Goal: Transaction & Acquisition: Purchase product/service

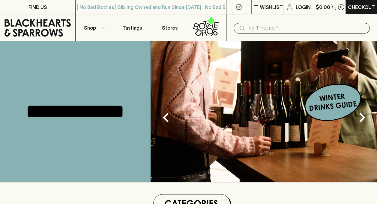
drag, startPoint x: 0, startPoint y: 0, endPoint x: 301, endPoint y: 29, distance: 302.8
click at [304, 5] on p "Login" at bounding box center [302, 7] width 15 height 7
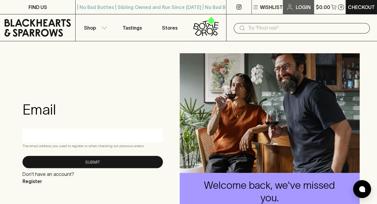
click at [298, 8] on p "Login" at bounding box center [302, 7] width 15 height 7
click at [69, 138] on input "text" at bounding box center [92, 136] width 131 height 10
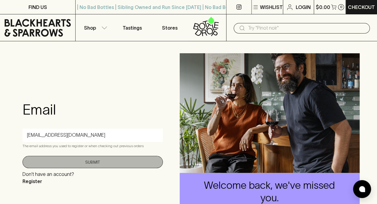
click at [97, 162] on button "Submit" at bounding box center [92, 162] width 140 height 12
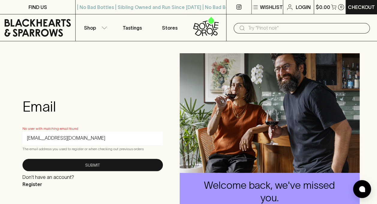
drag, startPoint x: 101, startPoint y: 139, endPoint x: 0, endPoint y: 135, distance: 100.7
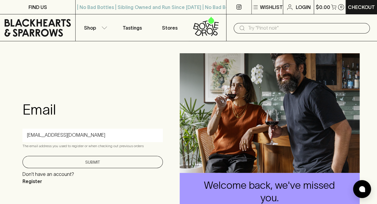
click at [91, 158] on button "Submit" at bounding box center [92, 162] width 140 height 12
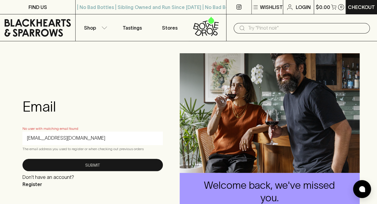
drag, startPoint x: 83, startPoint y: 135, endPoint x: 21, endPoint y: 134, distance: 61.4
click at [21, 134] on div "Email No user with matching email found [EMAIL_ADDRESS][DOMAIN_NAME] The email …" at bounding box center [93, 143] width 150 height 119
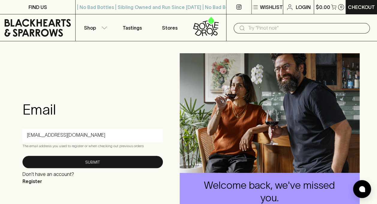
type input "[EMAIL_ADDRESS][DOMAIN_NAME]"
click at [84, 133] on input "[EMAIL_ADDRESS][DOMAIN_NAME]" at bounding box center [92, 136] width 131 height 10
click at [82, 125] on form "Email [EMAIL_ADDRESS][DOMAIN_NAME] The email address you used to register or wh…" at bounding box center [92, 143] width 140 height 84
drag, startPoint x: 77, startPoint y: 135, endPoint x: -1, endPoint y: 123, distance: 78.7
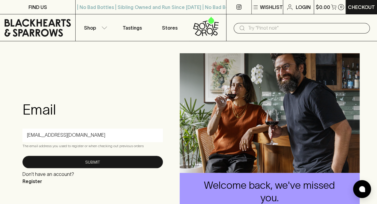
drag, startPoint x: 84, startPoint y: 138, endPoint x: 14, endPoint y: 127, distance: 70.7
click at [14, 127] on div "Email [EMAIL_ADDRESS][DOMAIN_NAME] The email address you used to register or wh…" at bounding box center [188, 143] width 377 height 204
type input "[EMAIL_ADDRESS][DOMAIN_NAME]"
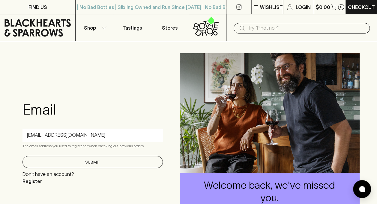
click at [83, 164] on button "Submit" at bounding box center [92, 162] width 140 height 12
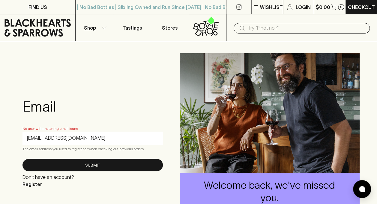
click at [86, 29] on p "Shop" at bounding box center [90, 27] width 12 height 7
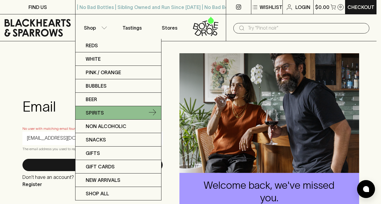
click at [99, 110] on p "Spirits" at bounding box center [95, 112] width 18 height 7
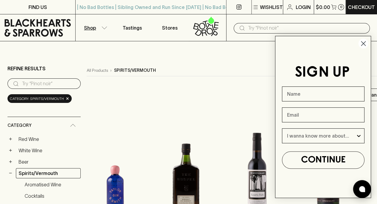
click at [361, 41] on circle "Close dialog" at bounding box center [363, 44] width 10 height 10
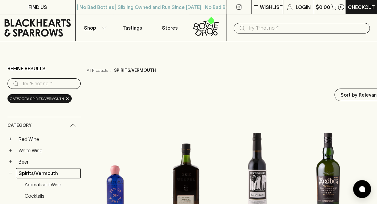
click at [87, 27] on p "Shop" at bounding box center [90, 27] width 12 height 7
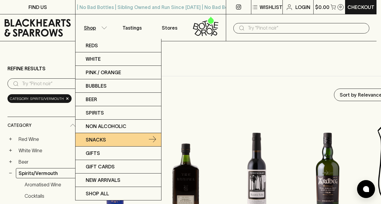
click at [105, 138] on p "Snacks" at bounding box center [96, 139] width 20 height 7
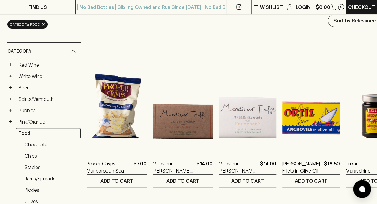
scroll to position [101, 0]
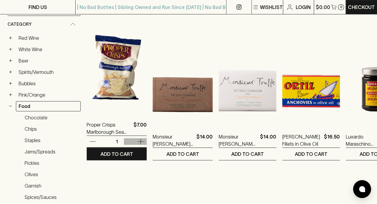
click at [137, 141] on icon "button" at bounding box center [140, 142] width 6 height 6
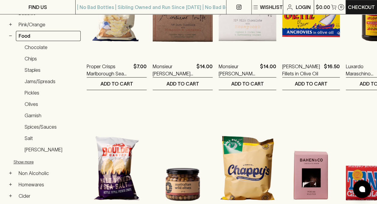
scroll to position [172, 0]
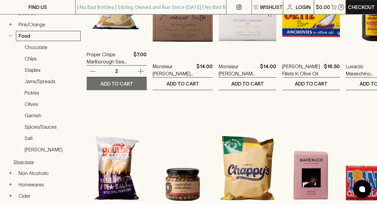
click at [120, 81] on p "ADD TO CART" at bounding box center [116, 83] width 33 height 7
click at [93, 71] on icon "button" at bounding box center [92, 71] width 7 height 7
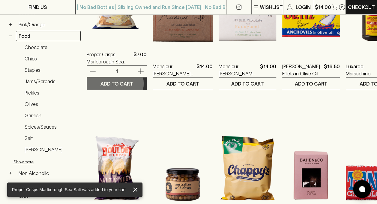
click at [115, 83] on p "ADD TO CART" at bounding box center [116, 83] width 33 height 7
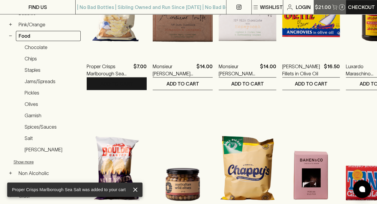
click at [330, 7] on button "$21.00 3" at bounding box center [329, 7] width 31 height 14
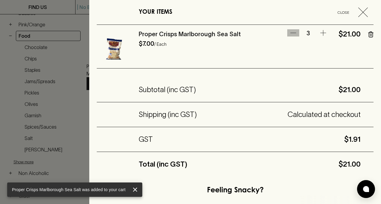
click at [290, 33] on icon "button" at bounding box center [293, 33] width 6 height 0
click at [290, 32] on icon "button" at bounding box center [293, 32] width 7 height 7
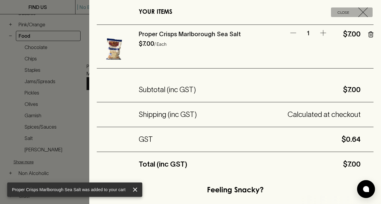
click at [363, 10] on icon "button" at bounding box center [363, 12] width 10 height 10
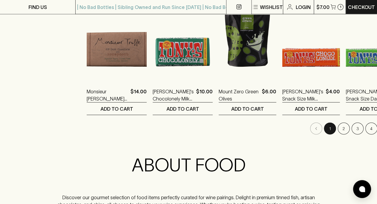
scroll to position [625, 0]
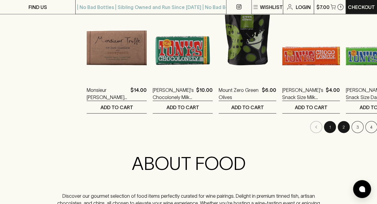
click at [337, 127] on button "2" at bounding box center [343, 127] width 12 height 12
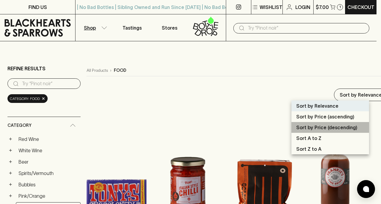
click at [324, 128] on p "Sort by Price (descending)" at bounding box center [326, 127] width 61 height 7
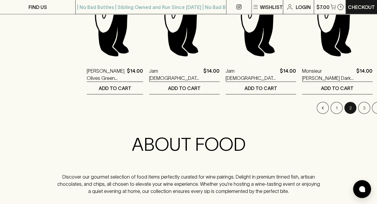
scroll to position [646, 0]
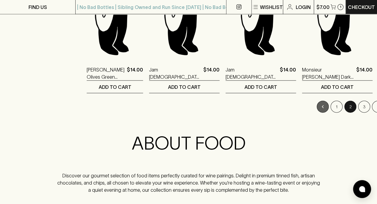
click at [319, 104] on icon "Go to previous page" at bounding box center [322, 107] width 6 height 6
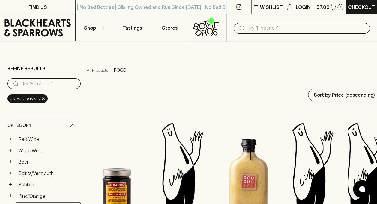
click at [267, 28] on input "text" at bounding box center [306, 28] width 117 height 10
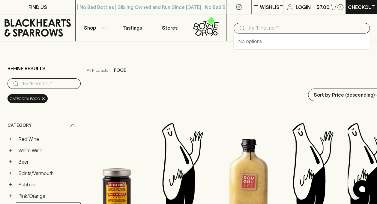
click at [121, 69] on p "food" at bounding box center [120, 70] width 13 height 6
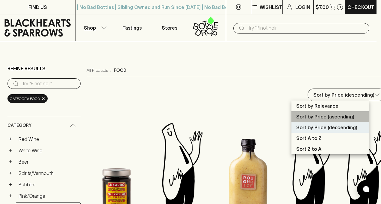
click at [336, 115] on p "Sort by Price (ascending)" at bounding box center [325, 116] width 58 height 7
type input "price:asc"
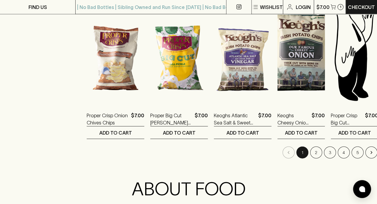
scroll to position [602, 0]
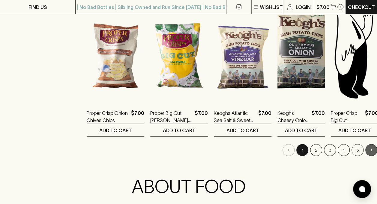
click at [368, 150] on icon "Go to next page" at bounding box center [371, 150] width 6 height 6
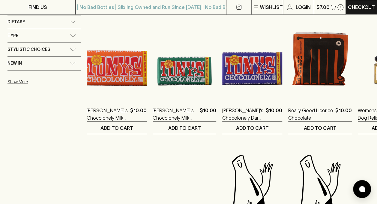
scroll to position [445, 0]
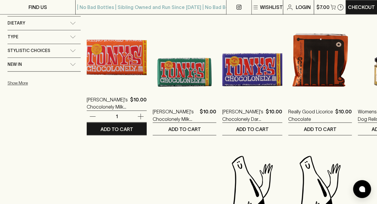
click at [108, 57] on img at bounding box center [117, 34] width 60 height 105
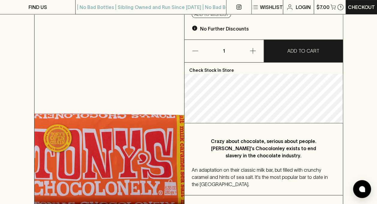
scroll to position [90, 0]
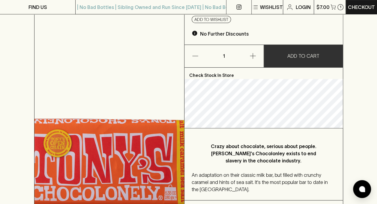
click at [312, 52] on p "ADD TO CART" at bounding box center [303, 55] width 32 height 7
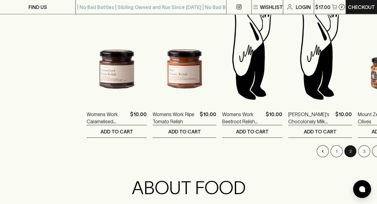
scroll to position [606, 0]
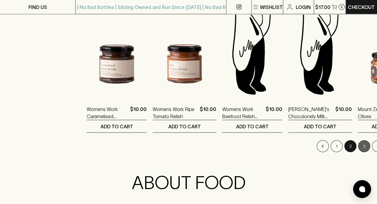
click at [358, 145] on button "3" at bounding box center [364, 146] width 12 height 12
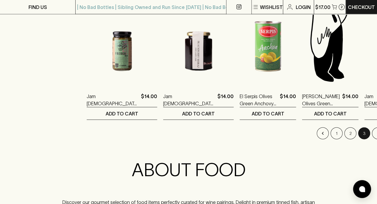
scroll to position [626, 0]
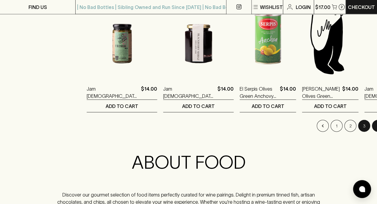
click at [371, 126] on button "4" at bounding box center [377, 126] width 12 height 12
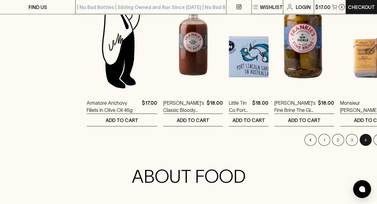
scroll to position [613, 0]
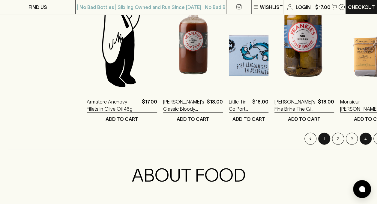
click at [318, 138] on button "1" at bounding box center [324, 139] width 12 height 12
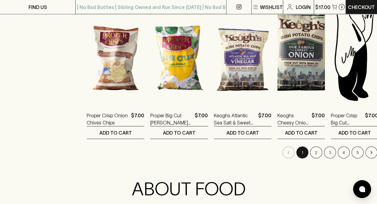
scroll to position [594, 0]
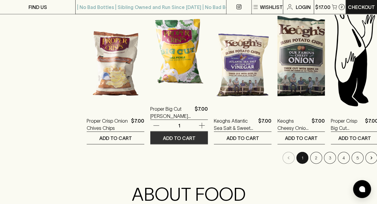
click at [167, 139] on p "ADD TO CART" at bounding box center [179, 138] width 33 height 7
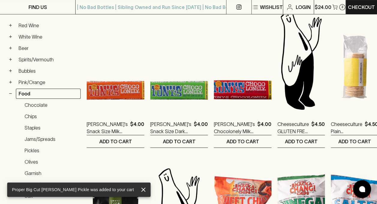
scroll to position [0, 0]
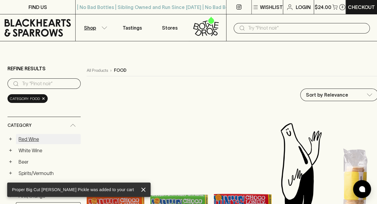
click at [22, 140] on link "Red Wine" at bounding box center [48, 139] width 65 height 10
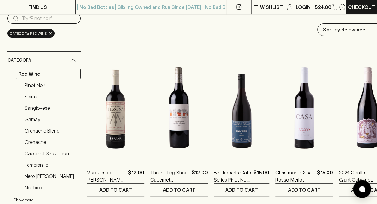
scroll to position [42, 0]
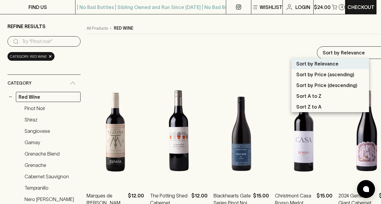
click at [327, 53] on div at bounding box center [190, 102] width 381 height 204
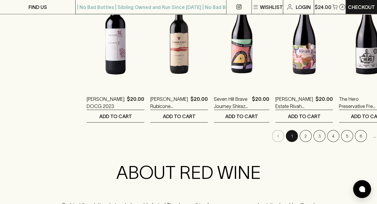
scroll to position [615, 0]
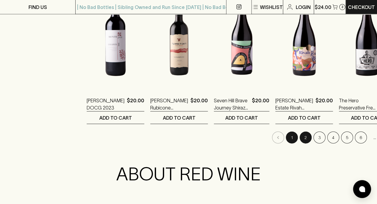
click at [299, 140] on button "2" at bounding box center [305, 138] width 12 height 12
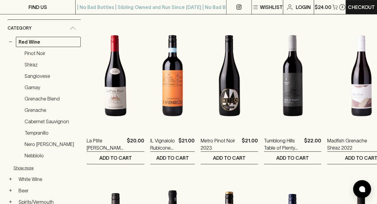
scroll to position [105, 0]
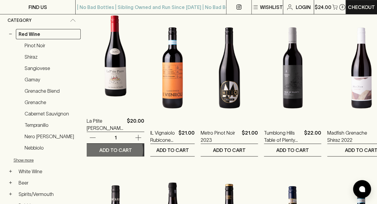
click at [114, 150] on p "ADD TO CART" at bounding box center [115, 150] width 33 height 7
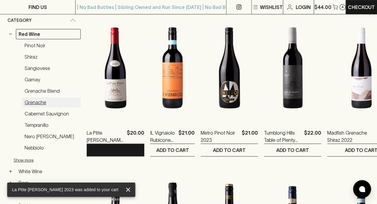
click at [39, 102] on link "Grenache" at bounding box center [51, 102] width 59 height 10
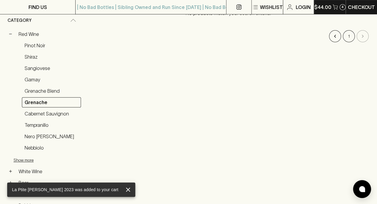
click at [327, 7] on p "$44.00" at bounding box center [322, 7] width 17 height 7
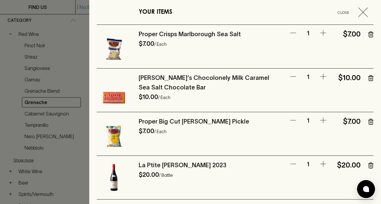
click at [368, 166] on icon "button" at bounding box center [370, 166] width 5 height 6
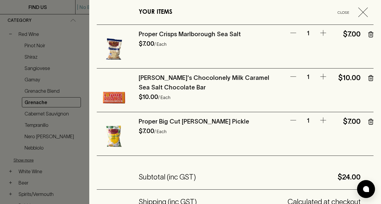
click at [66, 45] on div at bounding box center [190, 102] width 381 height 204
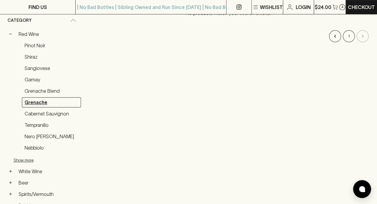
click at [39, 99] on link "Grenache" at bounding box center [51, 102] width 59 height 10
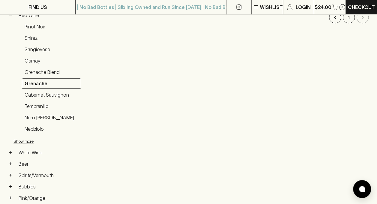
scroll to position [88, 0]
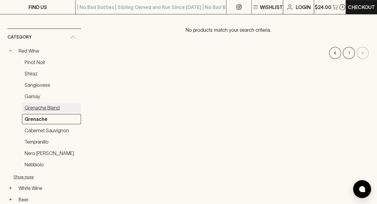
click at [41, 108] on link "Grenache Blend" at bounding box center [51, 108] width 59 height 10
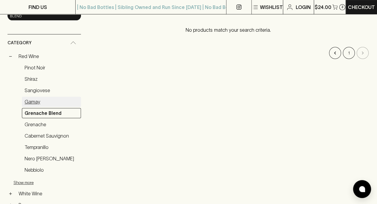
click at [34, 98] on link "Gamay" at bounding box center [51, 102] width 59 height 10
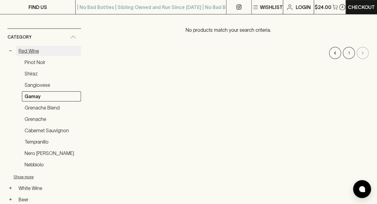
click at [28, 51] on link "Red Wine" at bounding box center [48, 51] width 65 height 10
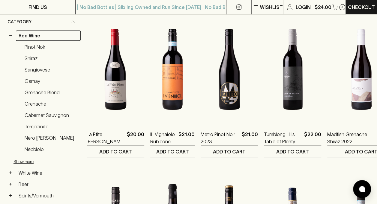
scroll to position [109, 0]
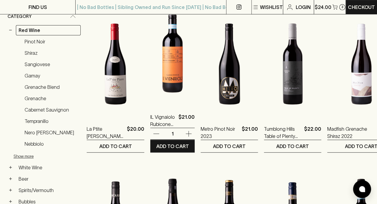
click at [170, 69] on img at bounding box center [172, 52] width 44 height 105
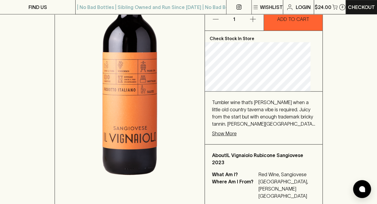
scroll to position [137, 0]
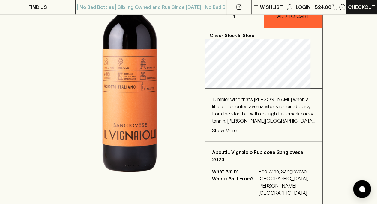
click at [235, 129] on p "Show More" at bounding box center [224, 130] width 25 height 7
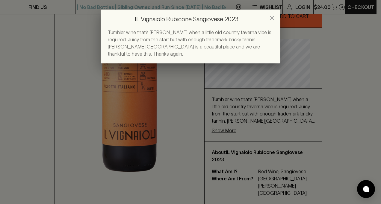
click at [271, 15] on icon "close" at bounding box center [271, 17] width 7 height 7
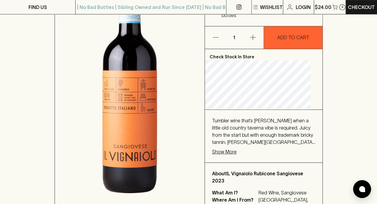
scroll to position [111, 0]
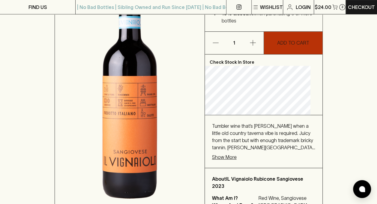
click at [297, 38] on button "ADD TO CART" at bounding box center [293, 43] width 58 height 22
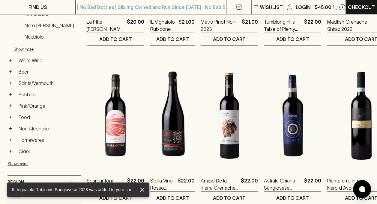
scroll to position [227, 0]
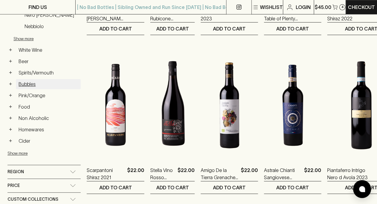
click at [32, 79] on link "Bubbles" at bounding box center [48, 84] width 65 height 10
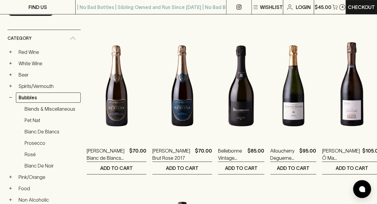
scroll to position [88, 0]
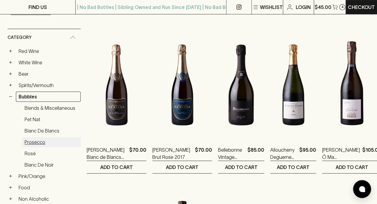
click at [35, 140] on link "Prosecco" at bounding box center [51, 142] width 59 height 10
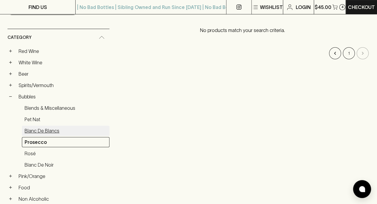
click at [30, 127] on link "Blanc de Blancs" at bounding box center [65, 131] width 87 height 10
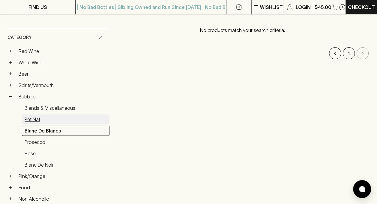
click at [30, 122] on link "Pet Nat" at bounding box center [65, 119] width 87 height 10
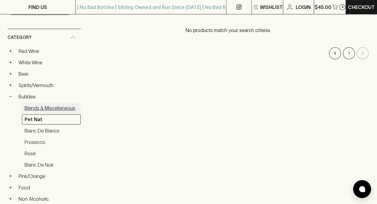
click at [30, 107] on link "Blends & Miscellaneous" at bounding box center [51, 108] width 59 height 10
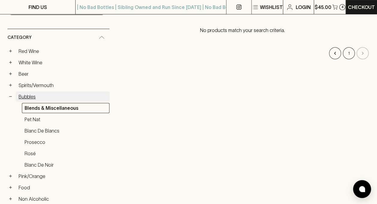
click at [30, 102] on link "Bubbles" at bounding box center [62, 97] width 93 height 10
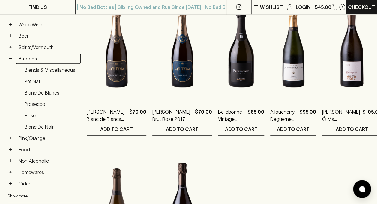
scroll to position [125, 0]
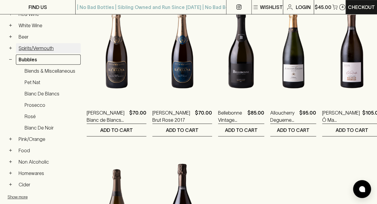
click at [29, 46] on link "Spirits/Vermouth" at bounding box center [48, 48] width 65 height 10
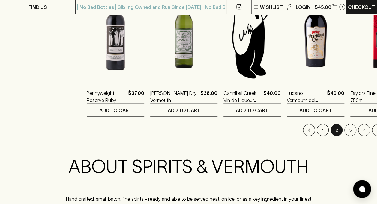
scroll to position [613, 0]
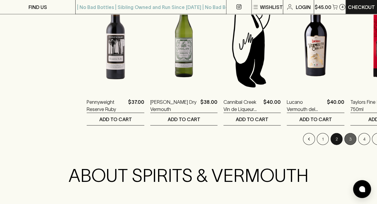
click at [344, 141] on button "3" at bounding box center [350, 139] width 12 height 12
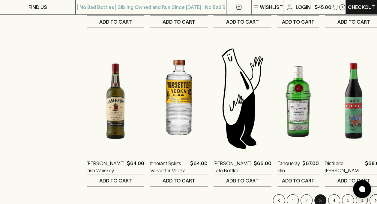
scroll to position [560, 0]
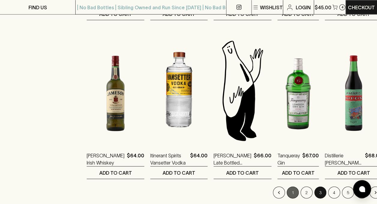
click at [286, 193] on button "1" at bounding box center [292, 193] width 12 height 12
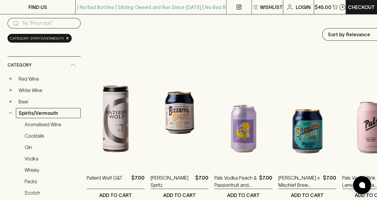
scroll to position [108, 0]
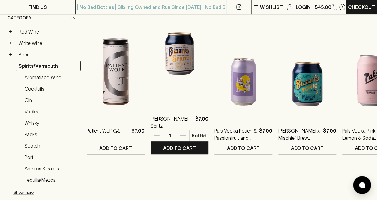
click at [183, 134] on icon "button" at bounding box center [182, 135] width 7 height 7
click at [153, 135] on icon "button" at bounding box center [156, 135] width 7 height 7
click at [182, 134] on icon "button" at bounding box center [182, 135] width 7 height 7
click at [181, 149] on p "ADD TO CART" at bounding box center [179, 147] width 33 height 7
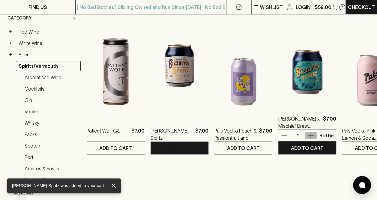
click at [308, 134] on icon "button" at bounding box center [310, 135] width 7 height 7
click at [311, 144] on p "ADD TO CART" at bounding box center [307, 147] width 33 height 7
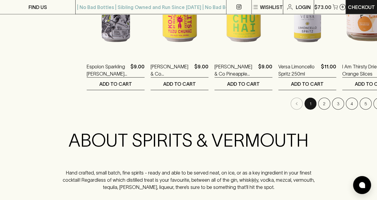
scroll to position [646, 0]
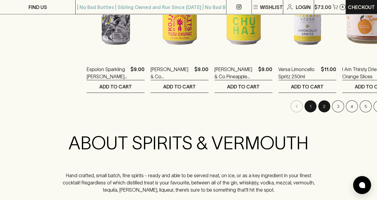
click at [318, 107] on button "2" at bounding box center [324, 106] width 12 height 12
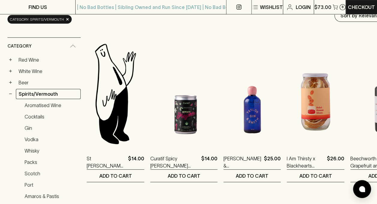
scroll to position [78, 0]
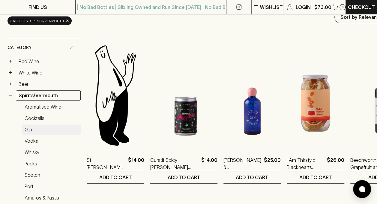
click at [29, 126] on link "Gin" at bounding box center [51, 130] width 59 height 10
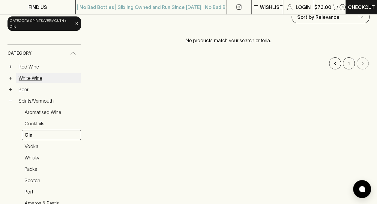
click at [23, 73] on link "White Wine" at bounding box center [48, 78] width 65 height 10
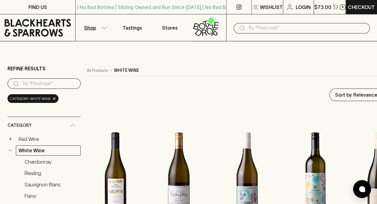
click at [265, 23] on div "​" at bounding box center [301, 28] width 136 height 10
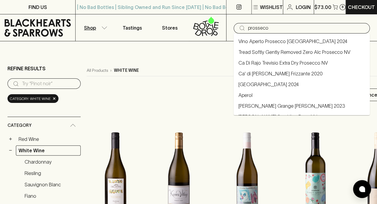
type input "prosseco"
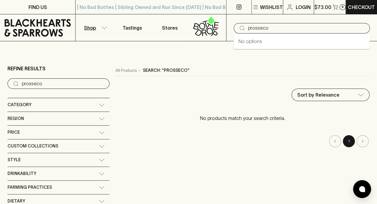
drag, startPoint x: 271, startPoint y: 28, endPoint x: 220, endPoint y: 26, distance: 51.6
click at [220, 26] on div "Shop Tastings Stores ​ prosseco" at bounding box center [188, 27] width 377 height 27
click at [36, 143] on span "Custom Collections" at bounding box center [32, 146] width 51 height 7
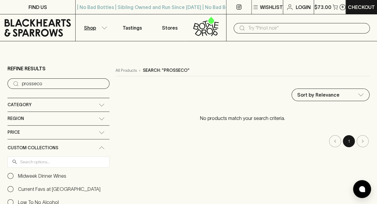
click at [32, 135] on div "Price" at bounding box center [52, 132] width 91 height 7
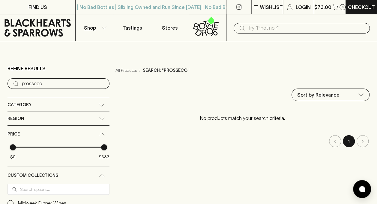
click at [36, 85] on input "prosseco" at bounding box center [63, 84] width 83 height 10
click at [74, 83] on input "prosseco" at bounding box center [63, 84] width 83 height 10
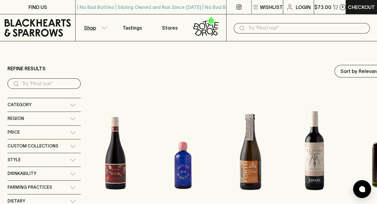
click at [52, 105] on div "Category" at bounding box center [38, 104] width 62 height 7
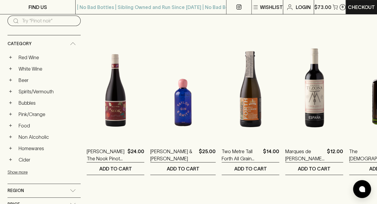
scroll to position [64, 0]
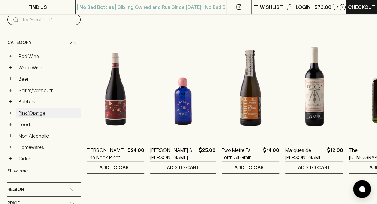
click at [27, 112] on link "Pink/Orange" at bounding box center [48, 113] width 65 height 10
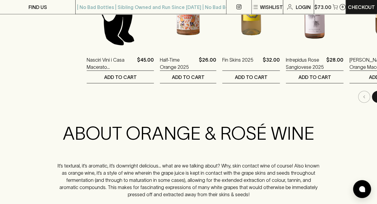
scroll to position [654, 0]
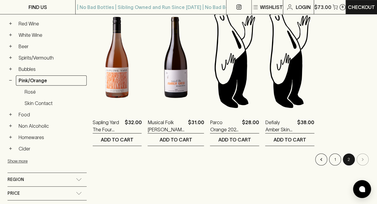
scroll to position [113, 0]
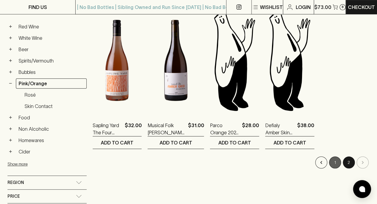
click at [336, 161] on button "1" at bounding box center [335, 163] width 12 height 12
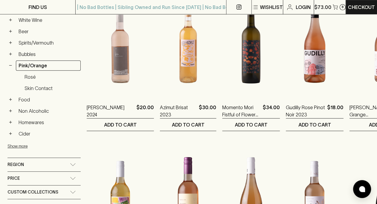
scroll to position [121, 0]
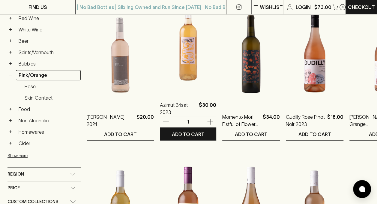
click at [177, 38] on img at bounding box center [188, 40] width 56 height 105
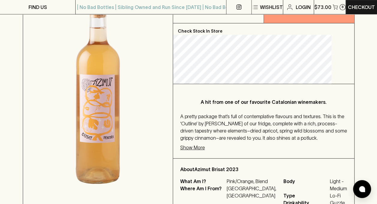
scroll to position [110, 0]
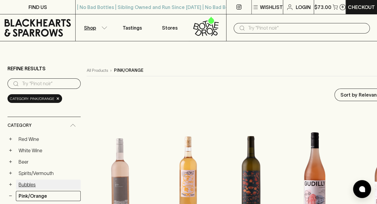
click at [27, 182] on link "Bubbles" at bounding box center [48, 185] width 65 height 10
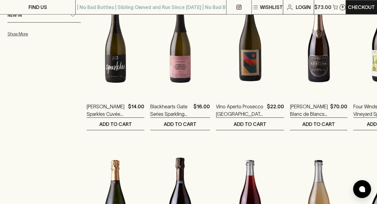
scroll to position [448, 0]
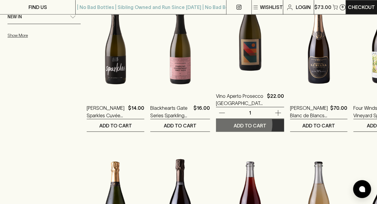
click at [233, 123] on p "ADD TO CART" at bounding box center [249, 125] width 33 height 7
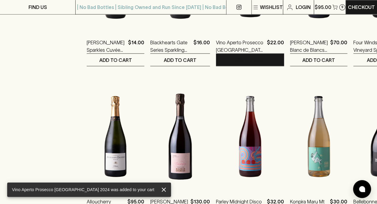
scroll to position [0, 0]
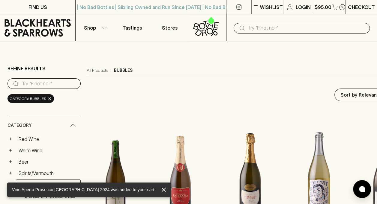
click at [363, 7] on p "Checkout" at bounding box center [360, 7] width 27 height 7
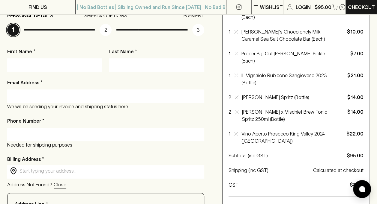
scroll to position [86, 0]
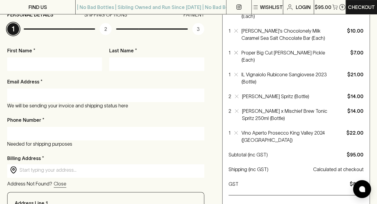
click at [77, 64] on input "First Name *" at bounding box center [55, 64] width 86 height 10
type input "[PERSON_NAME]"
type input "[EMAIL_ADDRESS][DOMAIN_NAME]"
type input "475872025"
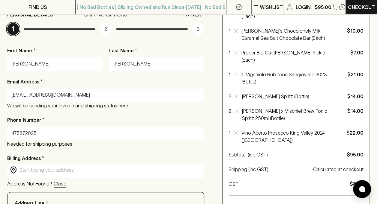
type input "Frankston"
drag, startPoint x: 53, startPoint y: 64, endPoint x: 0, endPoint y: 63, distance: 53.0
type input "[PERSON_NAME]"
click at [55, 48] on p "First Name *" at bounding box center [54, 50] width 95 height 7
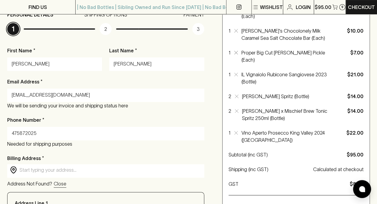
click at [55, 59] on input "[PERSON_NAME]" at bounding box center [55, 64] width 86 height 10
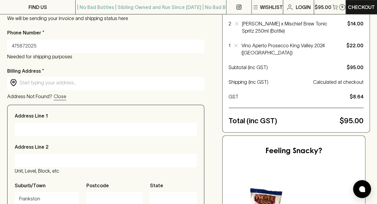
scroll to position [177, 0]
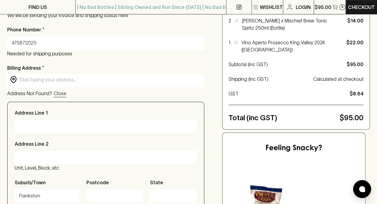
click at [67, 81] on input "text" at bounding box center [110, 79] width 182 height 7
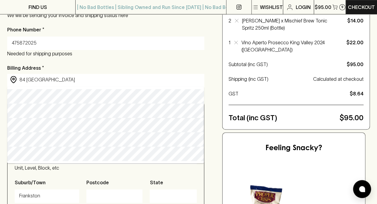
type input "[STREET_ADDRESS]"
type input "3199"
type input "Victoria"
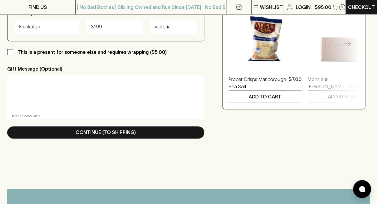
scroll to position [352, 0]
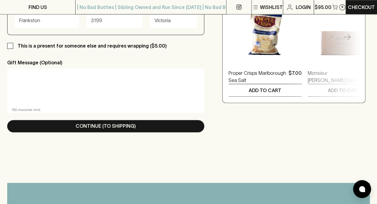
type input "[STREET_ADDRESS]"
click at [10, 49] on input "This is a present for someone else and requires wrapping ($5.00)" at bounding box center [10, 46] width 6 height 6
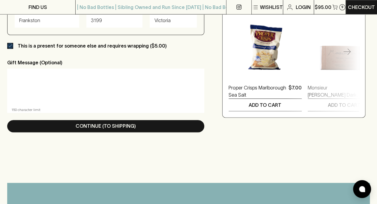
click at [10, 49] on input "This is a present for someone else and requires wrapping ($5.00)" at bounding box center [10, 46] width 6 height 6
checkbox input "false"
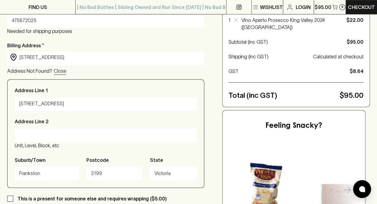
scroll to position [182, 0]
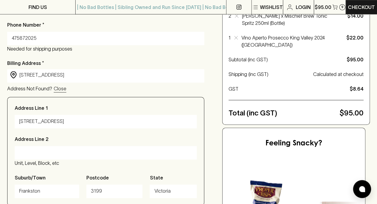
drag, startPoint x: 53, startPoint y: 120, endPoint x: 0, endPoint y: 117, distance: 53.4
type input "[STREET_ADDRESS]"
click at [44, 157] on input "Address Line 2" at bounding box center [105, 153] width 173 height 10
drag, startPoint x: 45, startPoint y: 194, endPoint x: -1, endPoint y: 192, distance: 45.9
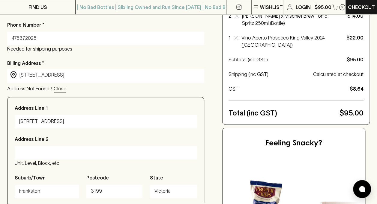
type input "Research"
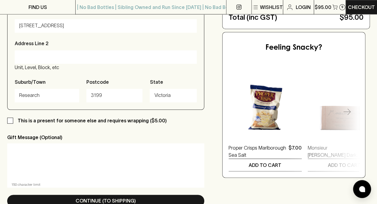
scroll to position [280, 0]
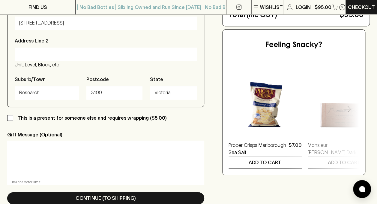
click at [113, 93] on input "3199" at bounding box center [114, 93] width 47 height 10
type input "3095"
click at [121, 133] on p "Gift Message (Optional)" at bounding box center [105, 134] width 197 height 7
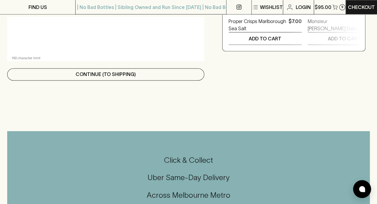
click at [157, 76] on button "Continue (To Shipping)" at bounding box center [105, 74] width 197 height 12
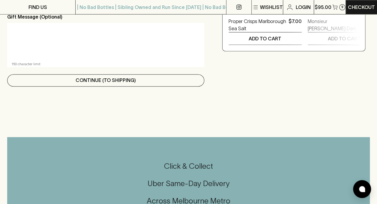
scroll to position [119, 0]
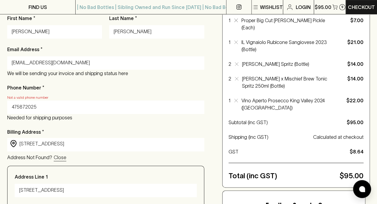
drag, startPoint x: 50, startPoint y: 108, endPoint x: -1, endPoint y: 103, distance: 51.8
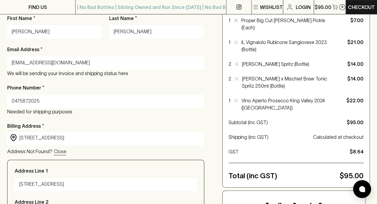
type input "0475872025"
click at [126, 92] on div "Phone Number * [PHONE_NUMBER] Needed for shipping purposes" at bounding box center [105, 99] width 197 height 31
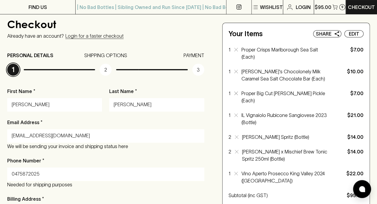
scroll to position [43, 0]
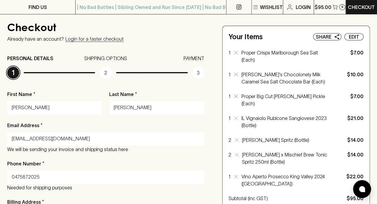
drag, startPoint x: 32, startPoint y: 108, endPoint x: 0, endPoint y: 102, distance: 32.5
type input "Kersty"
drag, startPoint x: 143, startPoint y: 112, endPoint x: 89, endPoint y: 102, distance: 55.2
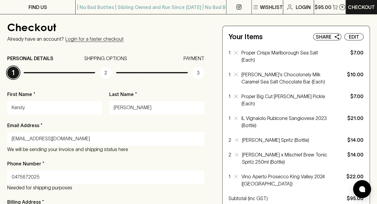
type input "[PERSON_NAME]"
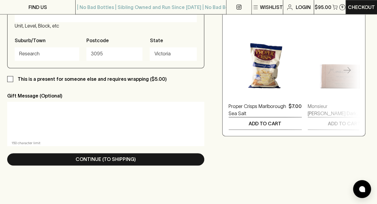
scroll to position [323, 0]
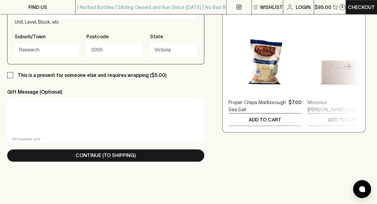
click at [100, 114] on textarea at bounding box center [105, 117] width 188 height 28
type textarea "T"
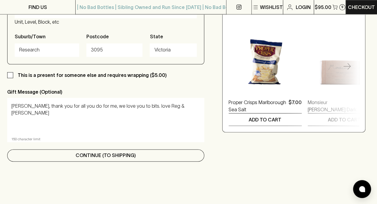
type textarea "[PERSON_NAME], thank you for all you do for me, we love you to bits. love Reg &…"
click at [122, 157] on p "Continue (To Shipping)" at bounding box center [105, 155] width 60 height 7
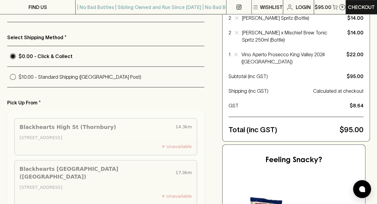
scroll to position [164, 0]
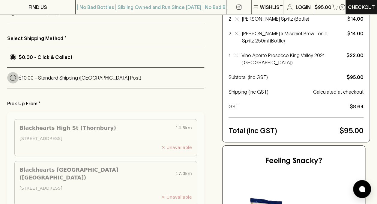
click at [16, 78] on input "$10.00 - Standard Shipping ([GEOGRAPHIC_DATA] Post)" at bounding box center [12, 77] width 11 height 11
radio input "true"
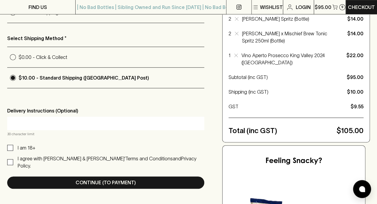
click at [43, 124] on input "text" at bounding box center [106, 124] width 188 height 10
click at [11, 147] on input "I am 18+" at bounding box center [10, 148] width 6 height 6
checkbox input "true"
click at [11, 159] on input "I agree with [PERSON_NAME] & [PERSON_NAME]’ Terms and Conditions and Privacy Po…" at bounding box center [10, 162] width 6 height 6
checkbox input "true"
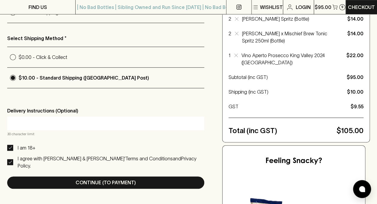
click at [45, 120] on input "text" at bounding box center [106, 124] width 188 height 10
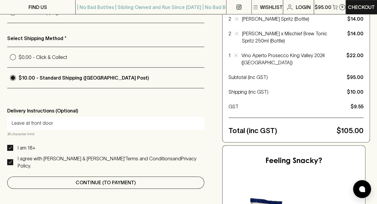
type input "Leave at front door"
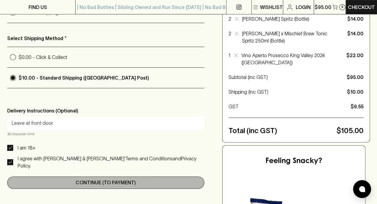
click at [104, 179] on p "Continue (To Payment)" at bounding box center [105, 182] width 60 height 7
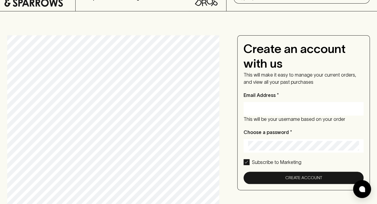
scroll to position [0, 0]
